Goal: Task Accomplishment & Management: Use online tool/utility

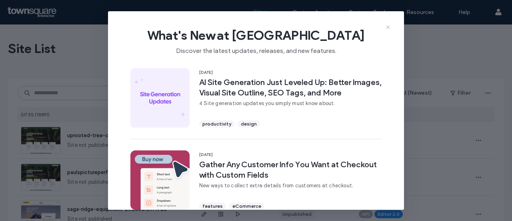
click at [388, 25] on icon at bounding box center [388, 27] width 6 height 6
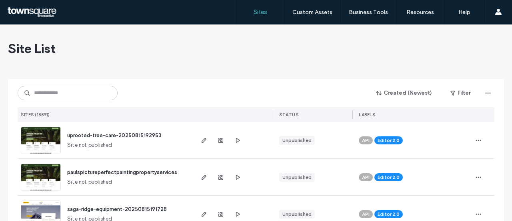
click at [130, 121] on div "SITES (18891)" at bounding box center [105, 114] width 175 height 15
click at [74, 87] on input at bounding box center [68, 93] width 100 height 14
paste input "**********"
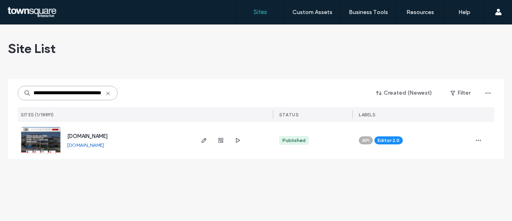
type input "**********"
click at [107, 135] on span "[DOMAIN_NAME]" at bounding box center [87, 136] width 40 height 6
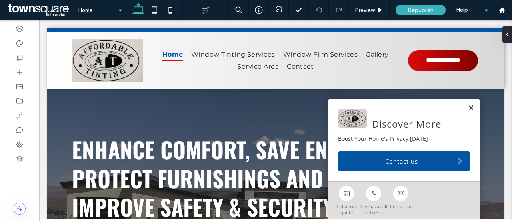
click at [468, 109] on link at bounding box center [471, 107] width 6 height 7
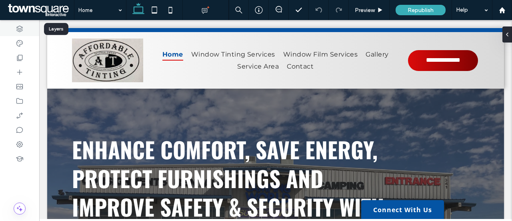
click at [23, 28] on icon at bounding box center [20, 29] width 8 height 8
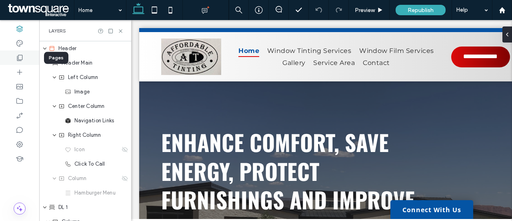
click at [19, 63] on div at bounding box center [19, 57] width 39 height 14
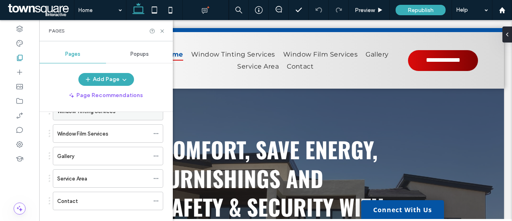
scroll to position [82, 0]
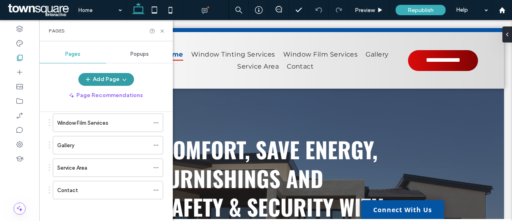
click at [116, 79] on button "Add Page" at bounding box center [106, 79] width 56 height 13
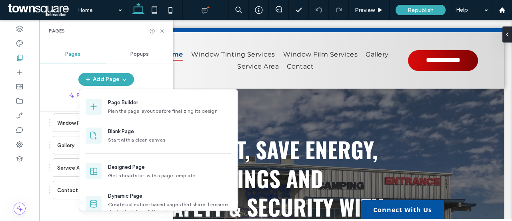
click at [64, 71] on div "Pages Popups Add Page Page Recommendations Pages in Progress ( 1 ) New Page Sit…" at bounding box center [106, 130] width 134 height 171
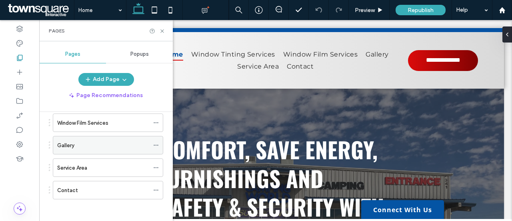
click at [102, 138] on div "Gallery" at bounding box center [103, 145] width 92 height 18
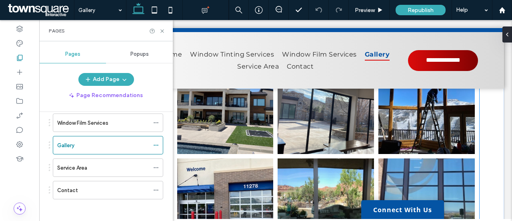
scroll to position [40, 0]
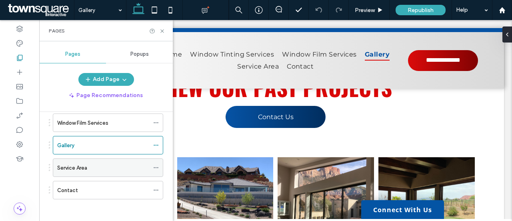
click at [124, 167] on div "Service Area" at bounding box center [103, 167] width 92 height 8
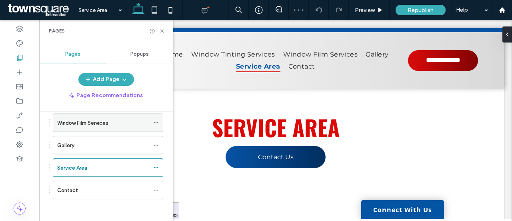
click at [113, 125] on div "Window Film Services" at bounding box center [103, 122] width 92 height 8
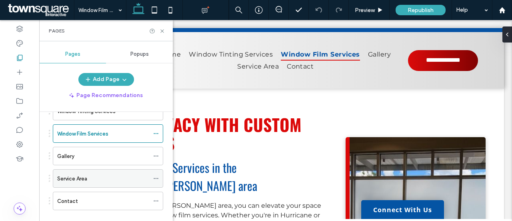
scroll to position [82, 0]
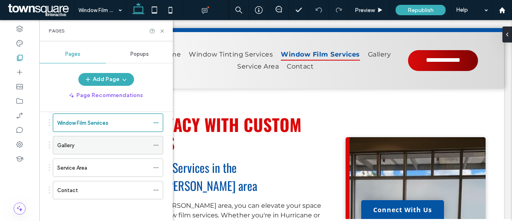
click at [112, 148] on div "Gallery" at bounding box center [103, 145] width 92 height 18
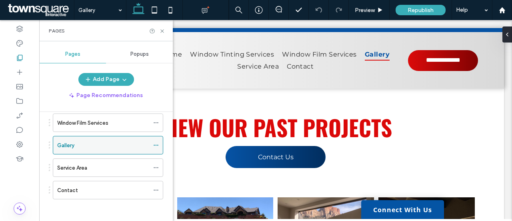
click at [158, 145] on use at bounding box center [156, 145] width 4 height 1
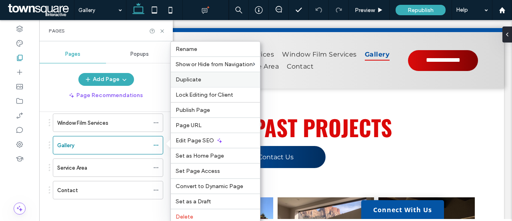
click at [201, 81] on span "Duplicate" at bounding box center [189, 79] width 26 height 7
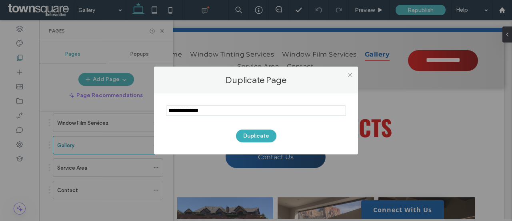
drag, startPoint x: 205, startPoint y: 111, endPoint x: 151, endPoint y: 110, distance: 54.4
click at [151, 110] on div "Duplicate Page Duplicate" at bounding box center [256, 110] width 512 height 221
type input "**********"
click at [251, 135] on button "Duplicate" at bounding box center [256, 135] width 40 height 13
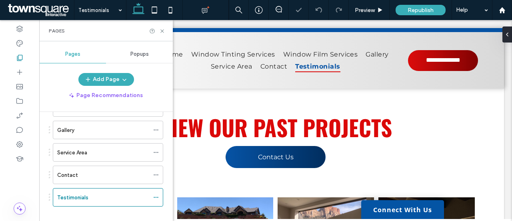
scroll to position [105, 0]
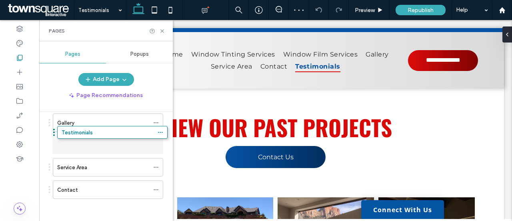
drag, startPoint x: 50, startPoint y: 188, endPoint x: 52, endPoint y: 138, distance: 49.3
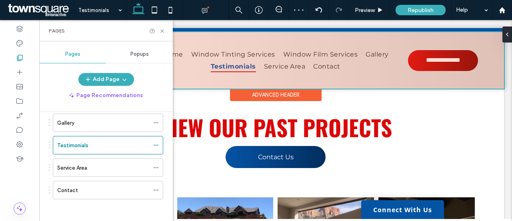
scroll to position [40, 0]
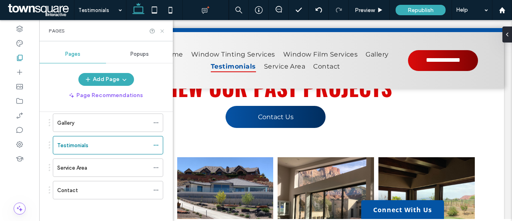
click at [160, 32] on icon at bounding box center [162, 31] width 6 height 6
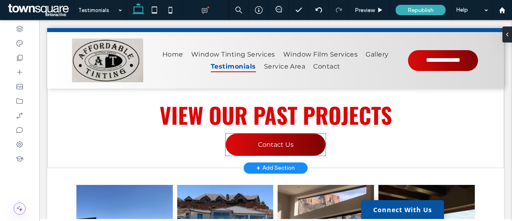
scroll to position [0, 0]
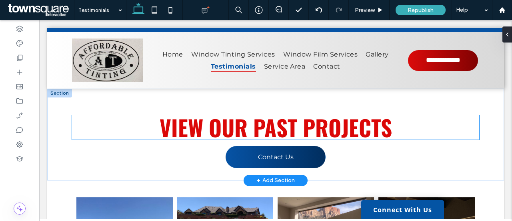
click at [209, 120] on span "View our past projects" at bounding box center [276, 126] width 233 height 33
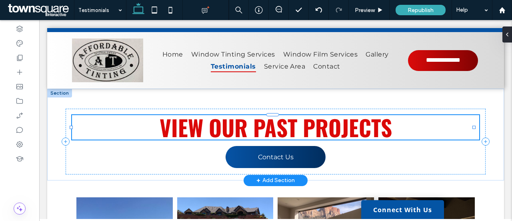
click at [209, 120] on div "View our past projects" at bounding box center [276, 127] width 408 height 24
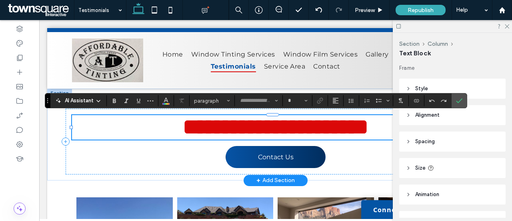
type input "******"
type input "**"
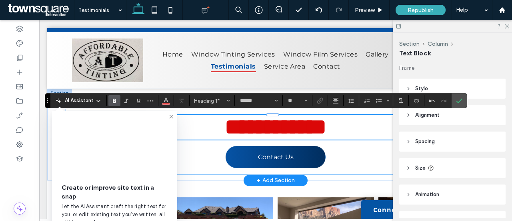
click at [203, 154] on div "**********" at bounding box center [276, 141] width 421 height 66
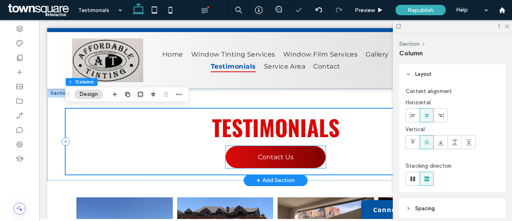
click at [320, 151] on link "Contact Us" at bounding box center [276, 157] width 100 height 22
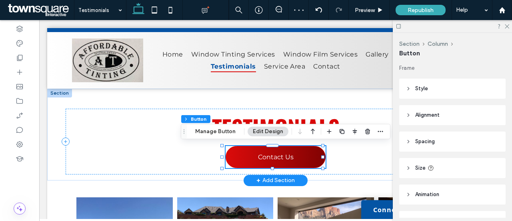
type input "**"
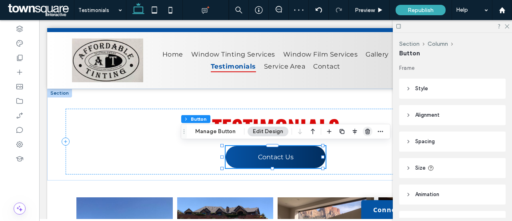
click at [365, 130] on icon "button" at bounding box center [368, 131] width 6 height 6
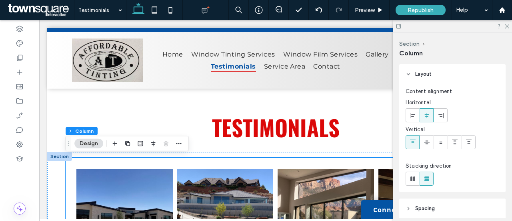
click at [504, 24] on div at bounding box center [452, 26] width 119 height 12
click at [507, 26] on icon at bounding box center [506, 25] width 5 height 5
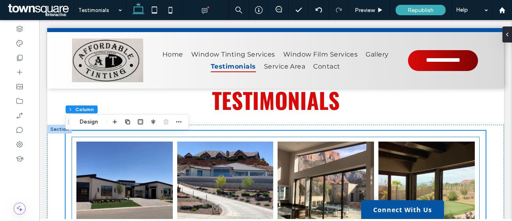
scroll to position [40, 0]
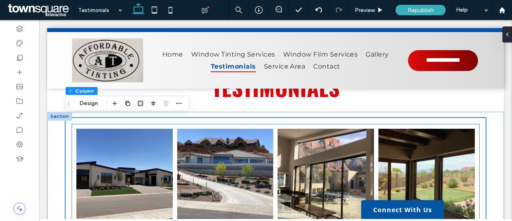
click at [349, 144] on link at bounding box center [326, 176] width 96 height 96
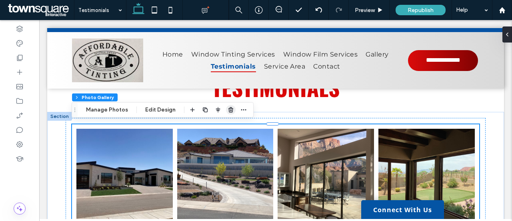
click at [229, 108] on use "button" at bounding box center [231, 109] width 5 height 5
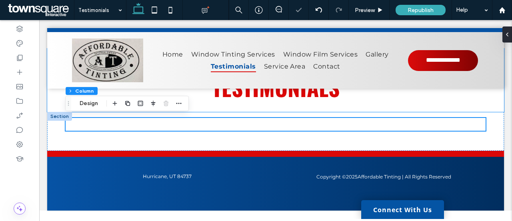
scroll to position [32, 0]
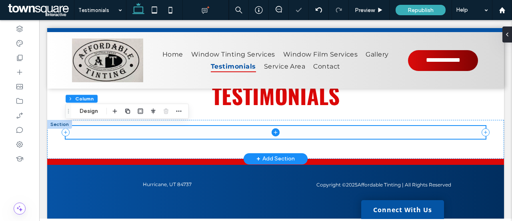
click at [275, 129] on icon at bounding box center [276, 132] width 8 height 8
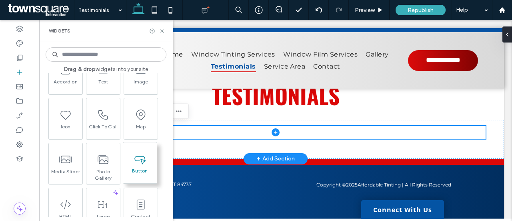
scroll to position [0, 0]
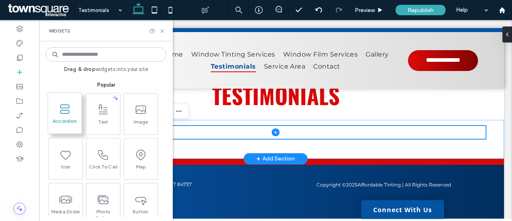
click at [76, 124] on span "Accordion" at bounding box center [65, 123] width 34 height 11
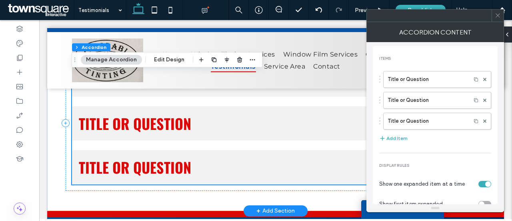
scroll to position [114, 0]
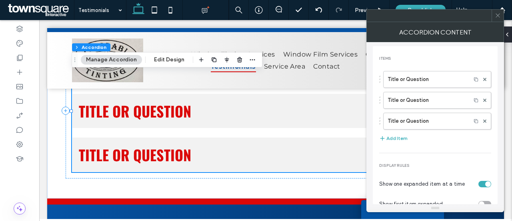
click at [495, 18] on span at bounding box center [498, 16] width 6 height 12
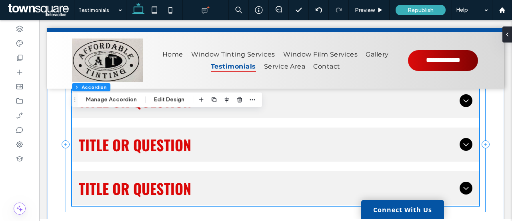
scroll to position [34, 0]
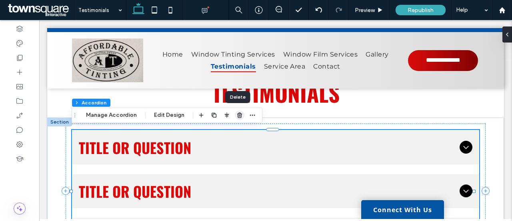
click at [237, 118] on icon "button" at bounding box center [240, 115] width 6 height 6
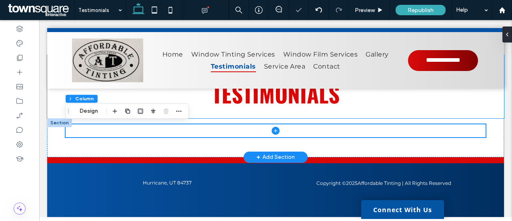
scroll to position [32, 0]
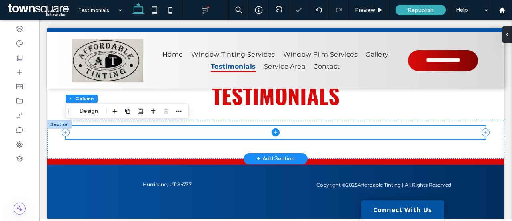
click at [274, 132] on icon at bounding box center [276, 132] width 4 height 0
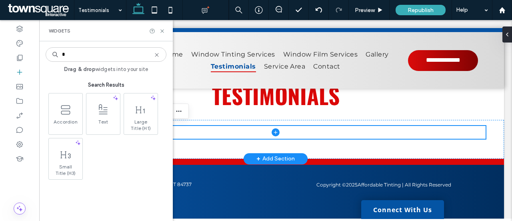
type input "*"
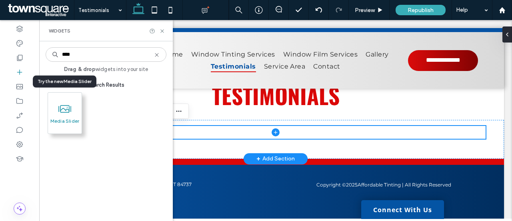
type input "****"
click at [74, 108] on span at bounding box center [65, 109] width 34 height 18
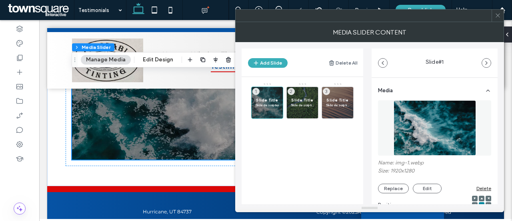
scroll to position [156, 0]
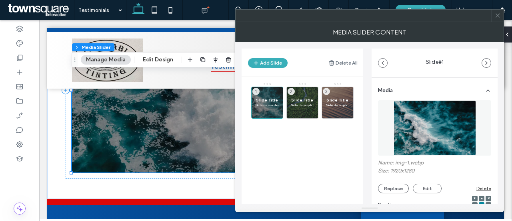
click at [501, 22] on div "MEDIA SLIDER CONTENT" at bounding box center [369, 32] width 269 height 20
click at [500, 17] on icon at bounding box center [498, 15] width 6 height 6
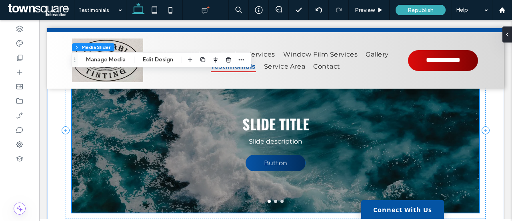
scroll to position [36, 0]
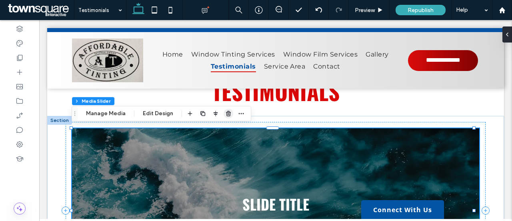
click at [225, 116] on icon "button" at bounding box center [228, 113] width 6 height 6
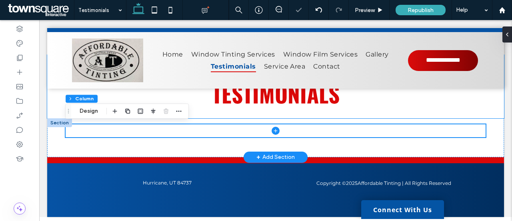
scroll to position [32, 0]
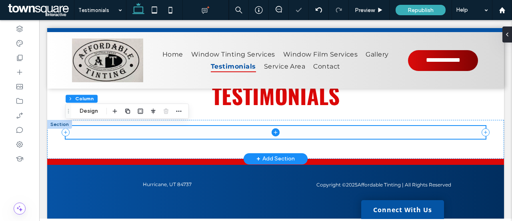
click at [272, 130] on icon at bounding box center [276, 132] width 8 height 8
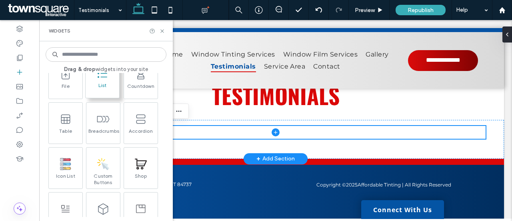
scroll to position [480, 0]
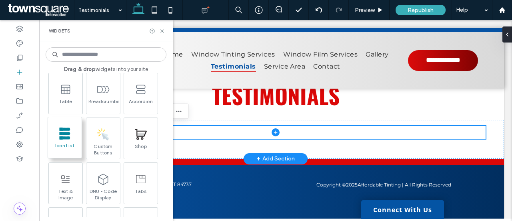
click at [74, 138] on span at bounding box center [65, 133] width 34 height 18
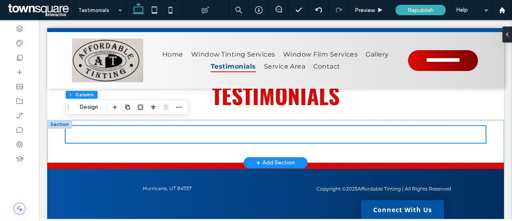
scroll to position [36, 0]
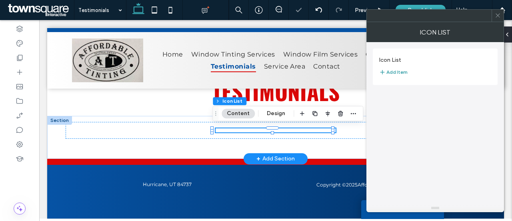
click at [398, 72] on button "Add Item" at bounding box center [393, 72] width 28 height 10
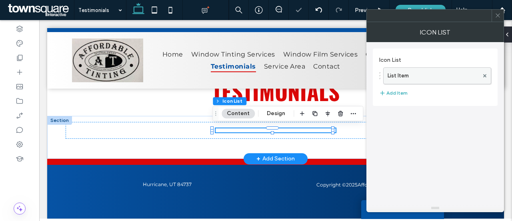
click at [401, 75] on label "List Item" at bounding box center [433, 76] width 91 height 16
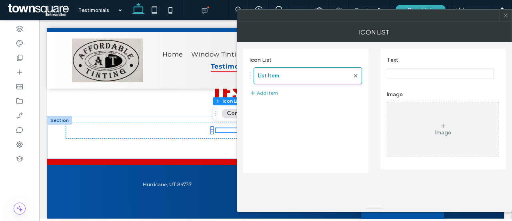
click at [507, 15] on icon at bounding box center [506, 15] width 6 height 6
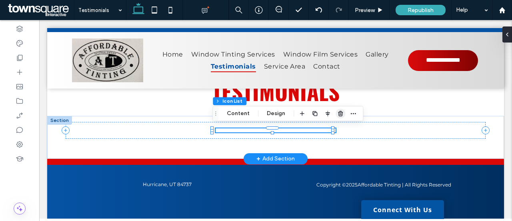
click at [342, 110] on span "button" at bounding box center [341, 113] width 10 height 10
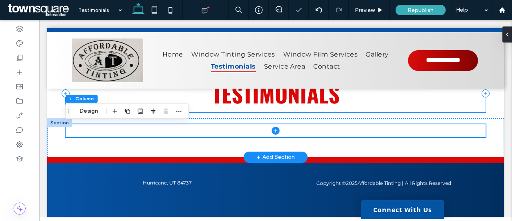
scroll to position [32, 0]
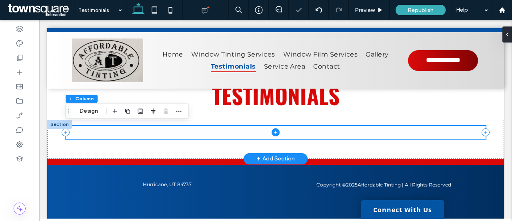
click at [276, 132] on icon at bounding box center [276, 132] width 8 height 8
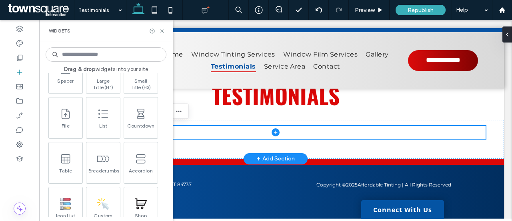
scroll to position [480, 0]
click at [22, 54] on icon at bounding box center [20, 58] width 8 height 8
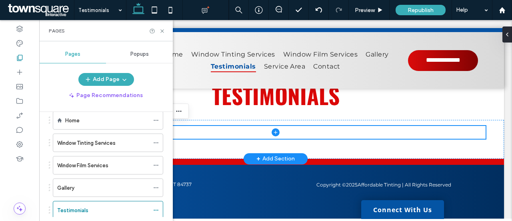
scroll to position [80, 0]
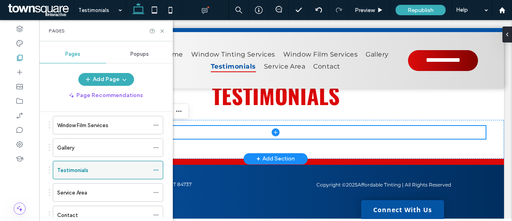
click at [157, 167] on icon at bounding box center [156, 170] width 6 height 6
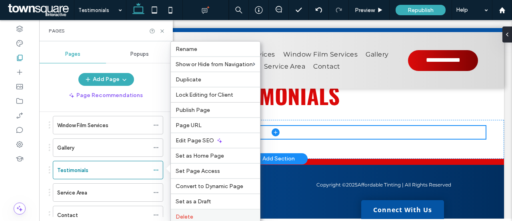
click at [185, 213] on span "Delete" at bounding box center [185, 216] width 18 height 7
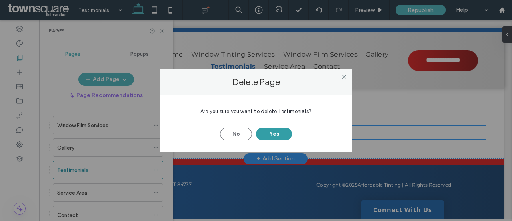
click at [268, 136] on button "Yes" at bounding box center [274, 133] width 36 height 13
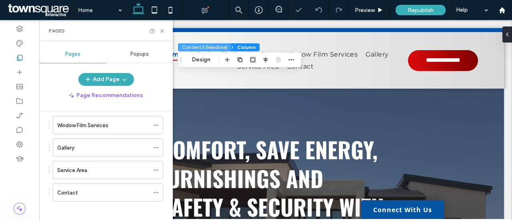
scroll to position [1851, 0]
